Goal: Check status: Check status

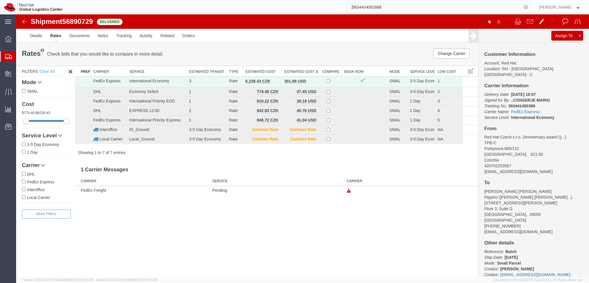
click at [395, 7] on input "393441450388" at bounding box center [434, 7] width 175 height 14
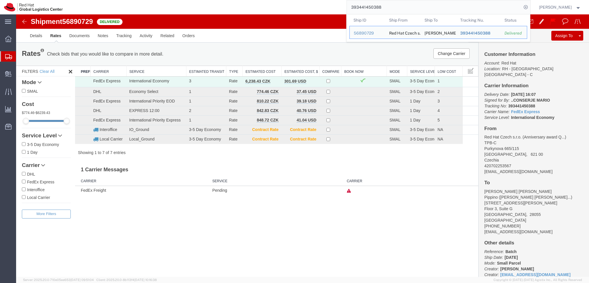
paste input "56549814"
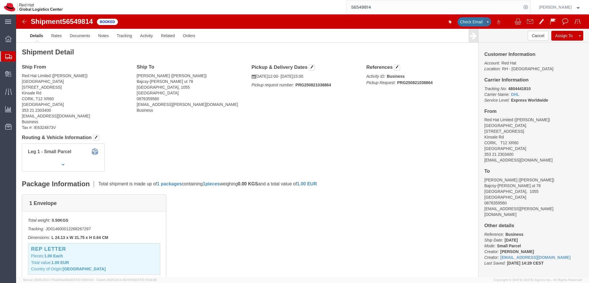
click icon "button"
click button "Cancel"
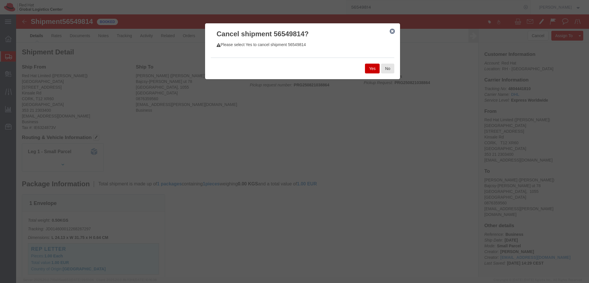
click button "Yes"
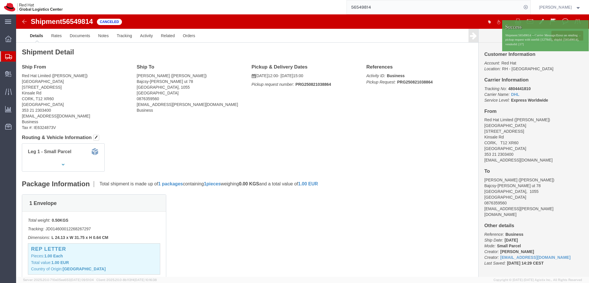
click at [391, 9] on input "56549814" at bounding box center [434, 7] width 175 height 14
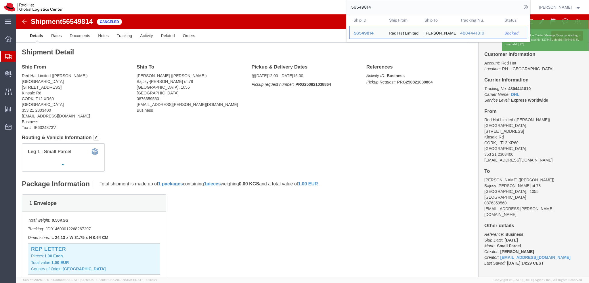
paste input "70"
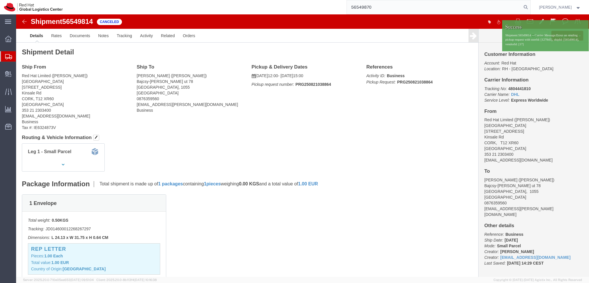
type input "56549870"
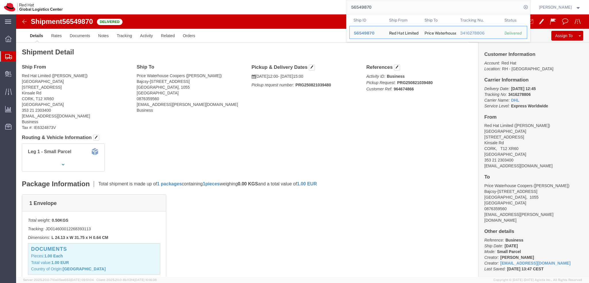
click img
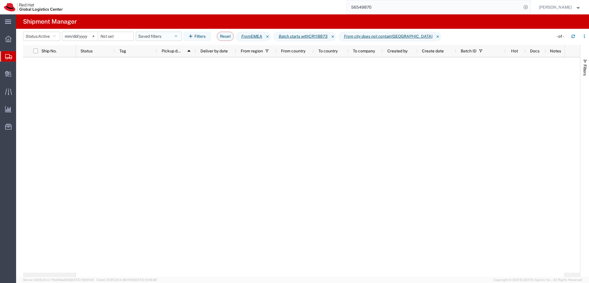
click at [153, 38] on button "Saved filters" at bounding box center [159, 36] width 46 height 9
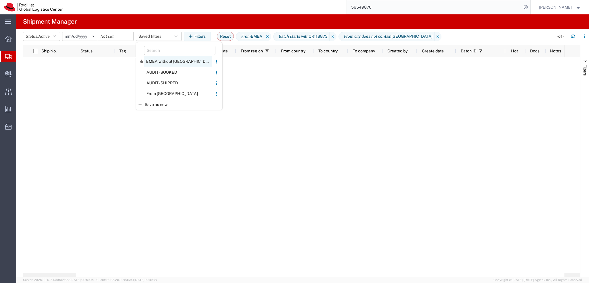
click at [174, 58] on span "EMEA without Brno" at bounding box center [178, 61] width 68 height 11
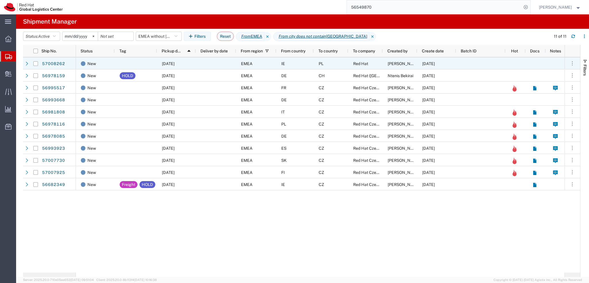
click at [285, 65] on div "IE" at bounding box center [294, 63] width 37 height 12
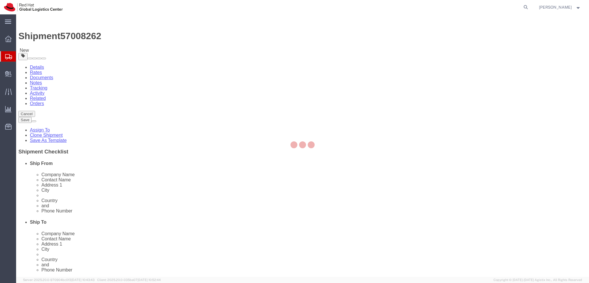
select select "37944"
select select
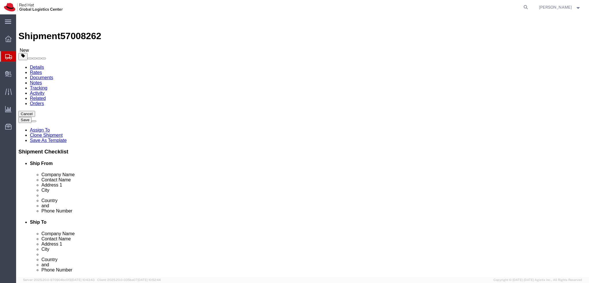
drag, startPoint x: 147, startPoint y: 36, endPoint x: 130, endPoint y: 22, distance: 21.6
click link "Activity"
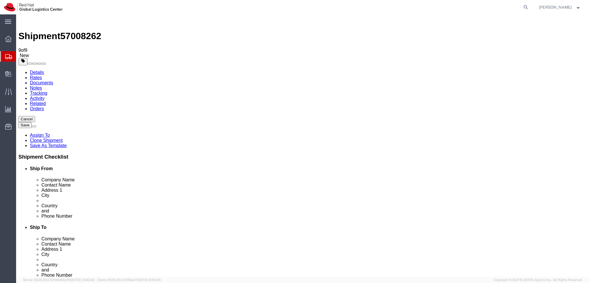
click at [39, 70] on link "Details" at bounding box center [37, 72] width 14 height 5
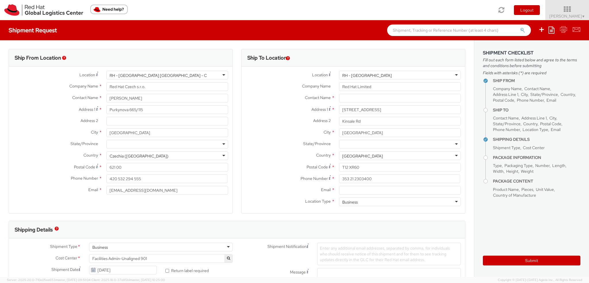
select select
